Goal: Task Accomplishment & Management: Use online tool/utility

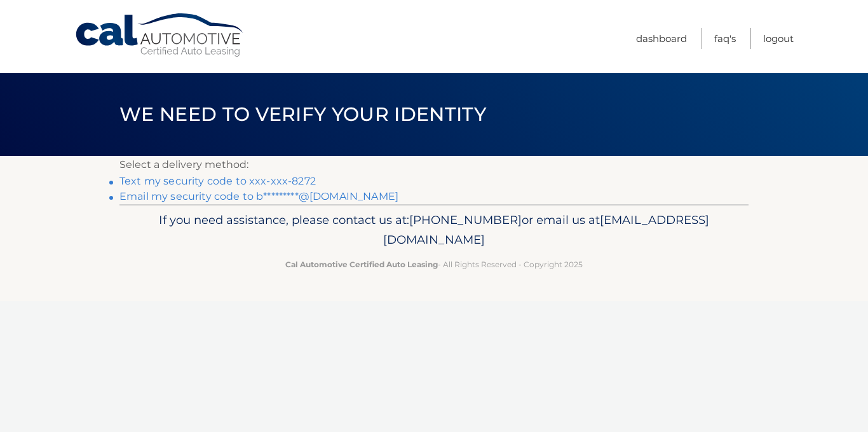
click at [224, 180] on link "Text my security code to xxx-xxx-8272" at bounding box center [218, 181] width 196 height 12
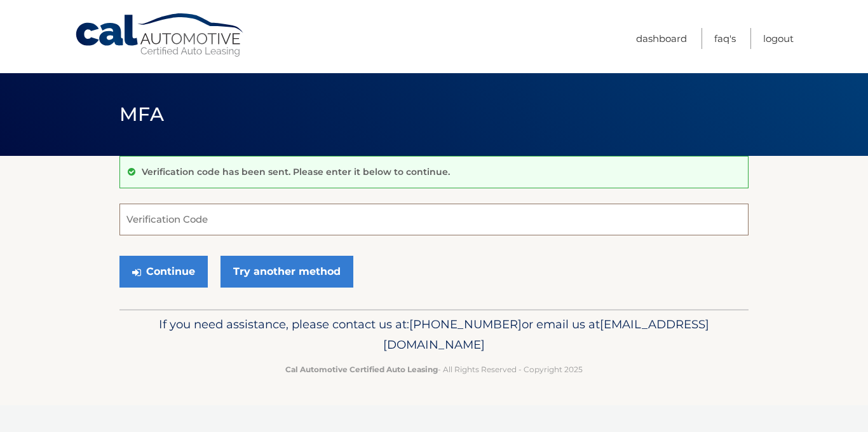
click at [178, 221] on input "Verification Code" at bounding box center [434, 219] width 629 height 32
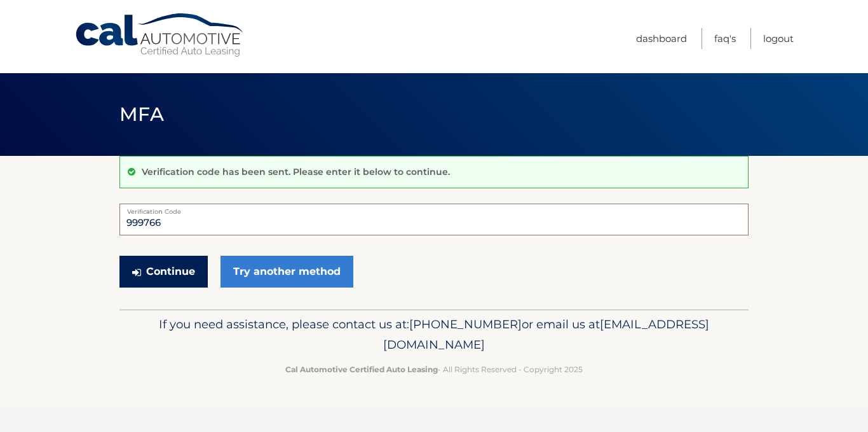
type input "999766"
click at [172, 269] on button "Continue" at bounding box center [164, 272] width 88 height 32
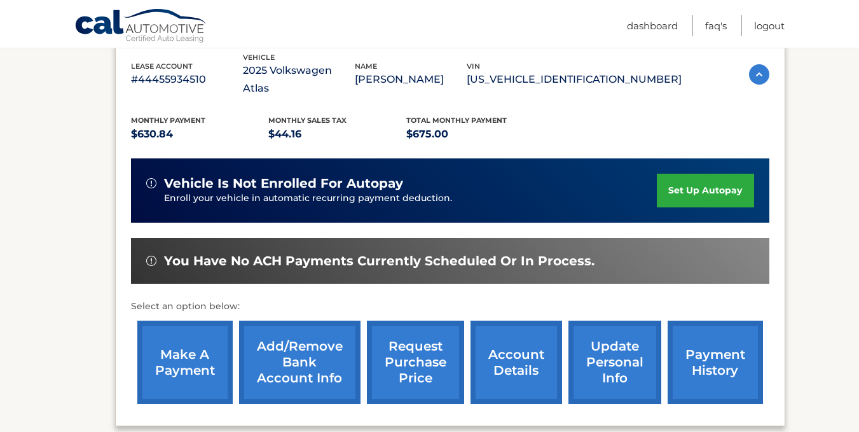
scroll to position [219, 0]
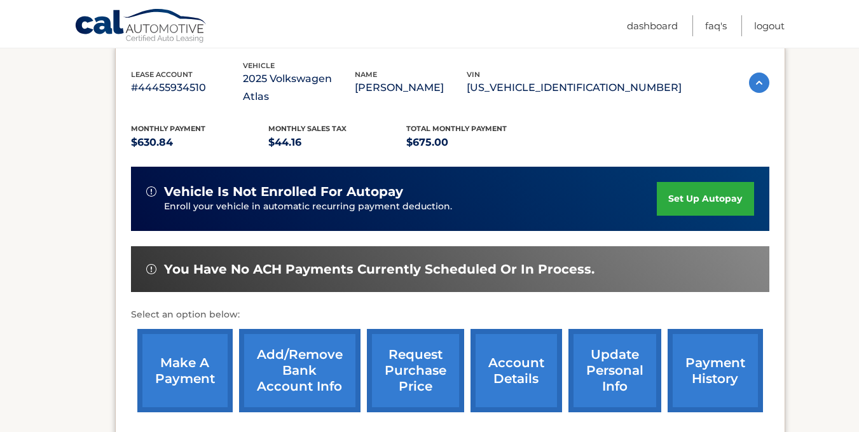
click at [196, 352] on link "make a payment" at bounding box center [184, 370] width 95 height 83
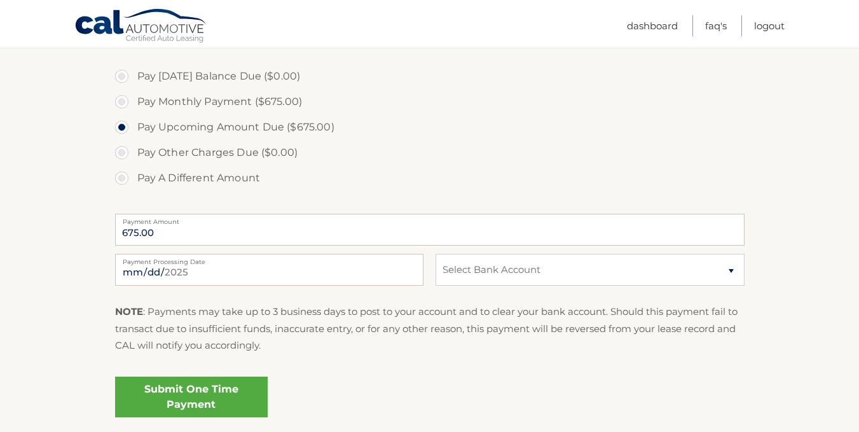
scroll to position [378, 0]
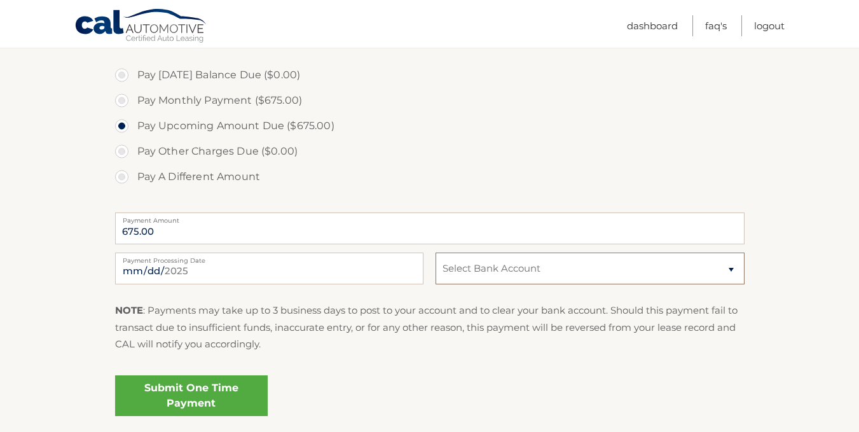
click at [732, 271] on select "Select Bank Account Checking BANK OF AMERICA, N.A. *****7645 Checking JPMORGAN …" at bounding box center [589, 268] width 308 height 32
select select "ZDU1ODZlMWItY2NlMy00ZDBmLTk2MGQtOWYzM2I4NTkxNjgx"
click at [435, 252] on select "Select Bank Account Checking BANK OF AMERICA, N.A. *****7645 Checking JPMORGAN …" at bounding box center [589, 268] width 308 height 32
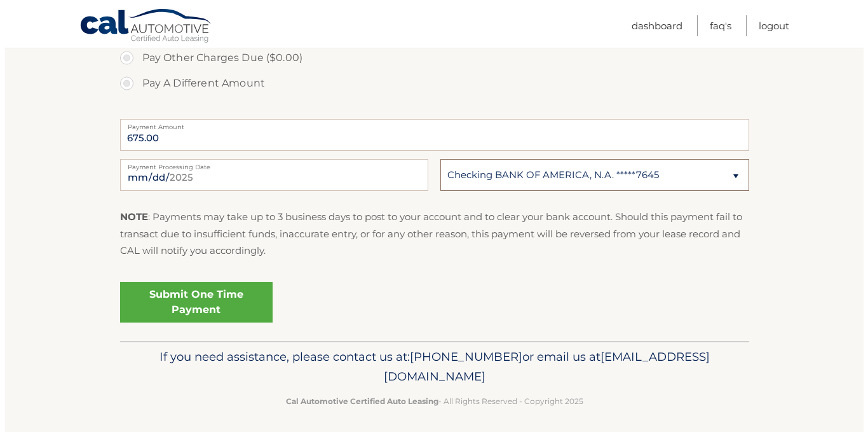
scroll to position [477, 0]
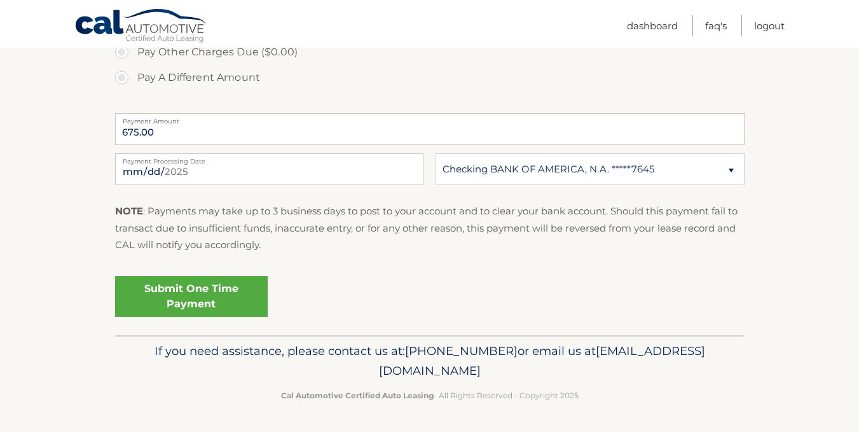
click at [221, 302] on link "Submit One Time Payment" at bounding box center [191, 296] width 153 height 41
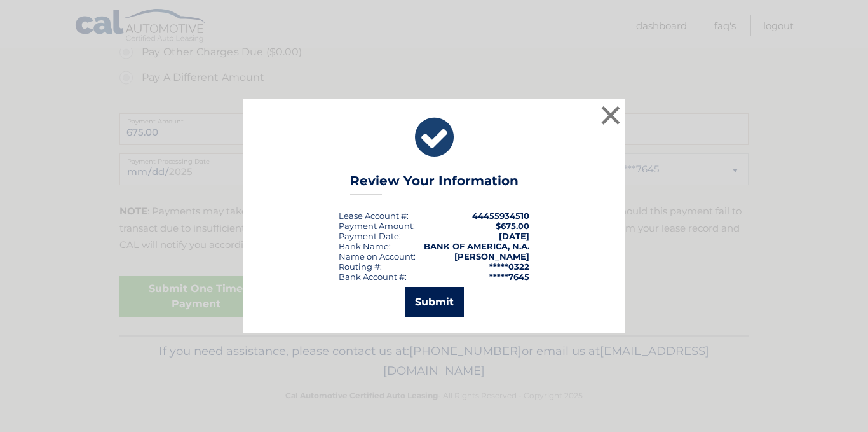
click at [434, 305] on button "Submit" at bounding box center [434, 302] width 59 height 31
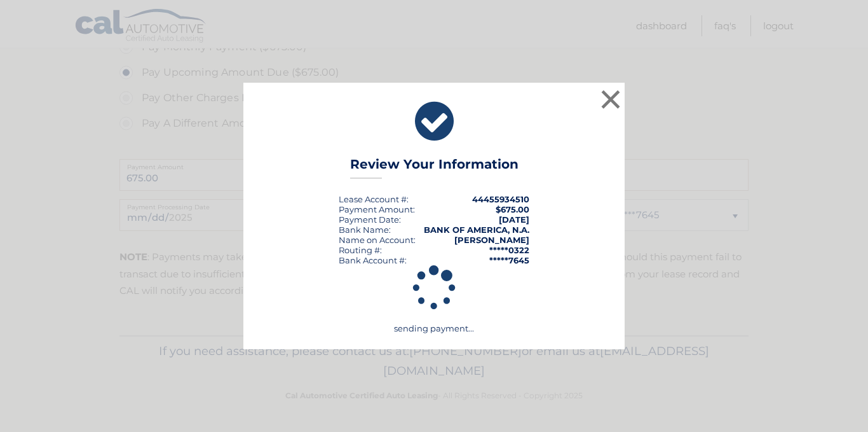
scroll to position [431, 0]
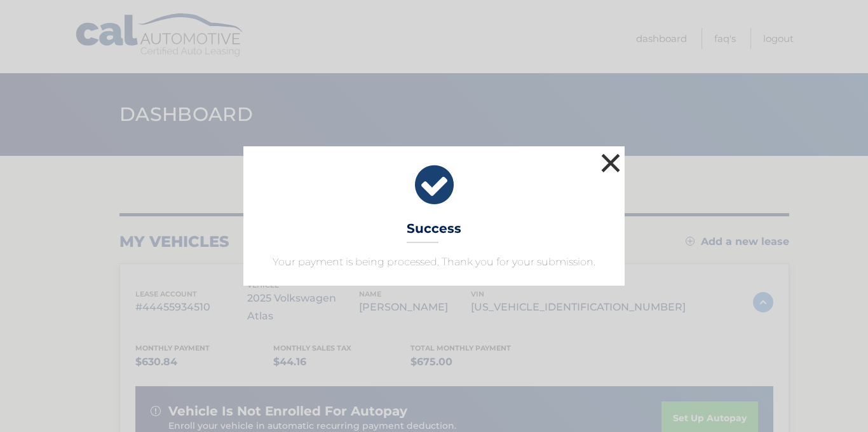
click at [612, 163] on button "×" at bounding box center [610, 162] width 25 height 25
